Goal: Transaction & Acquisition: Purchase product/service

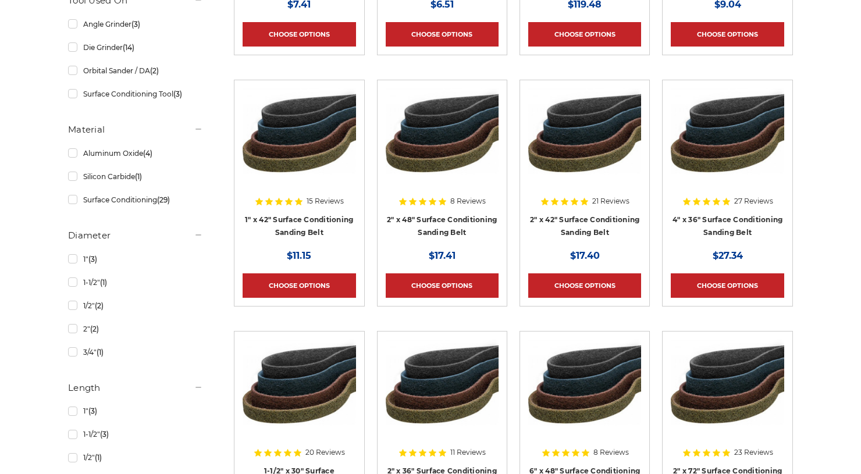
scroll to position [640, 0]
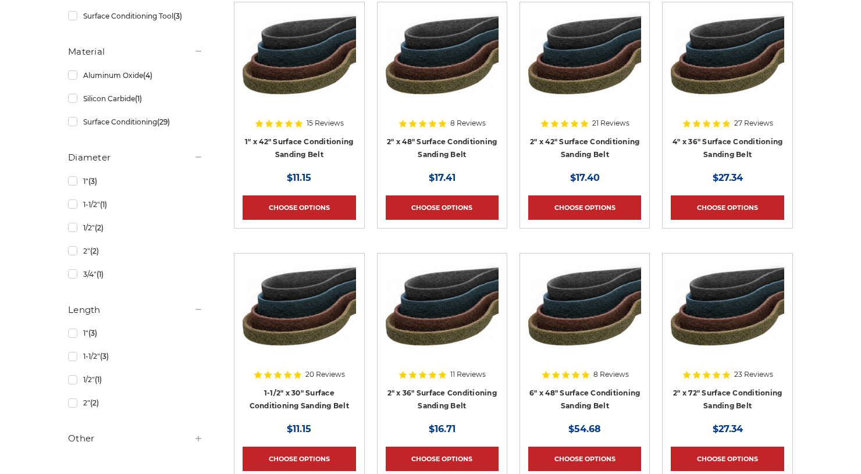
click at [733, 313] on img at bounding box center [727, 308] width 113 height 93
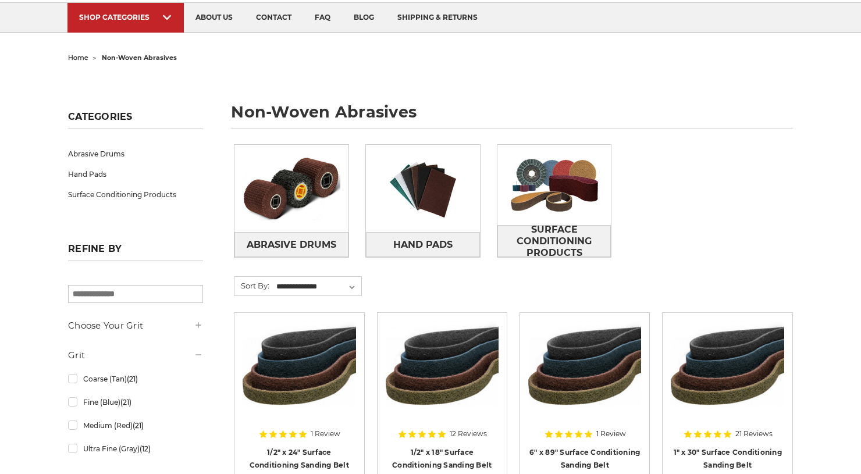
scroll to position [116, 0]
